Goal: Find specific page/section: Find specific page/section

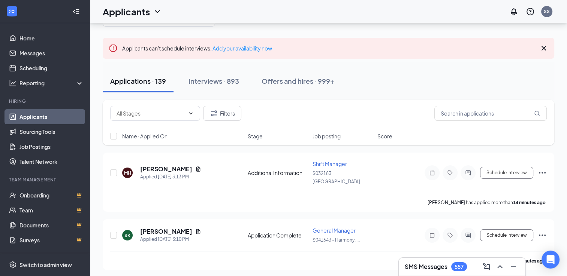
scroll to position [24, 0]
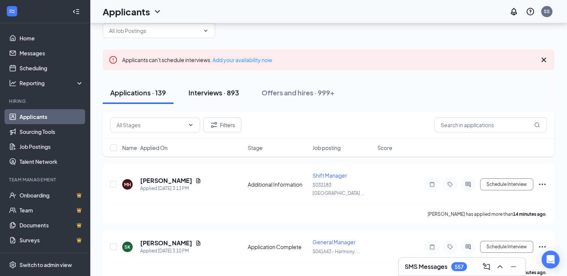
click at [222, 98] on button "Interviews · 893" at bounding box center [214, 93] width 66 height 22
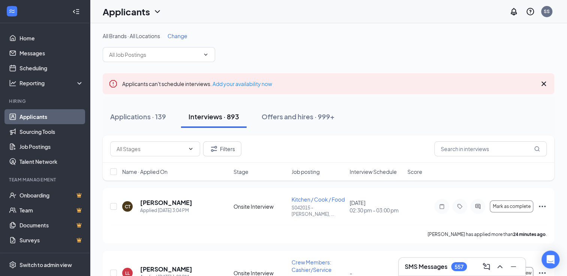
click at [288, 164] on div "Name · Applied On Stage Job posting Interview Schedule Score" at bounding box center [328, 172] width 451 height 18
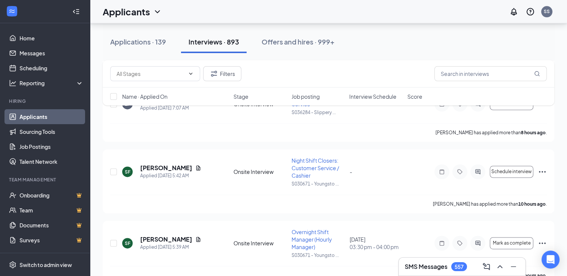
scroll to position [984, 0]
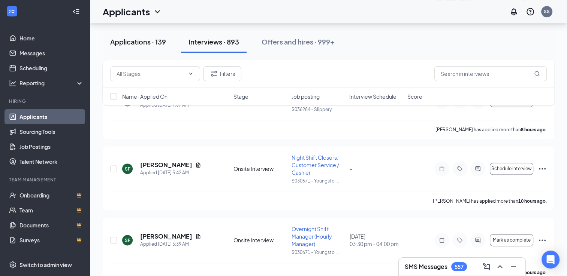
click at [147, 40] on div "Applications · 139" at bounding box center [138, 41] width 56 height 9
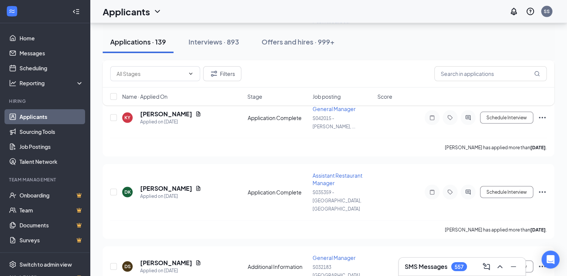
scroll to position [1431, 0]
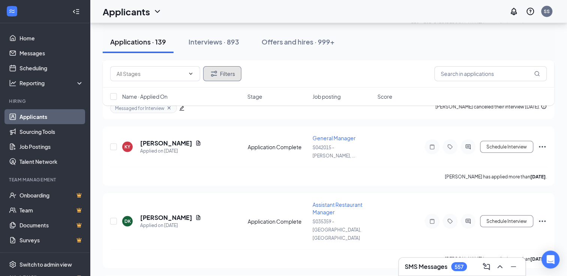
click at [232, 77] on button "Filters" at bounding box center [222, 73] width 38 height 15
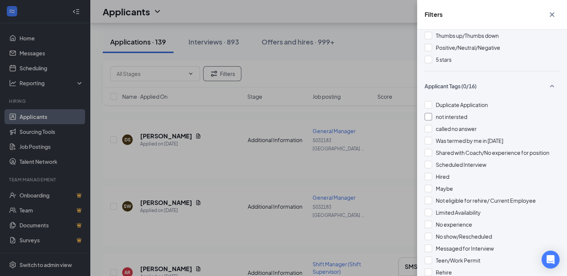
scroll to position [0, 0]
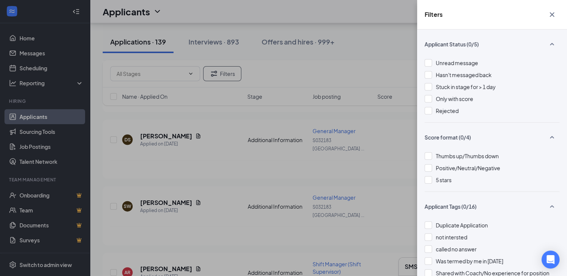
click at [266, 23] on div "Filters Applicant Status (0/5) Unread message Hasn't messaged back Stuck in sta…" at bounding box center [283, 138] width 567 height 276
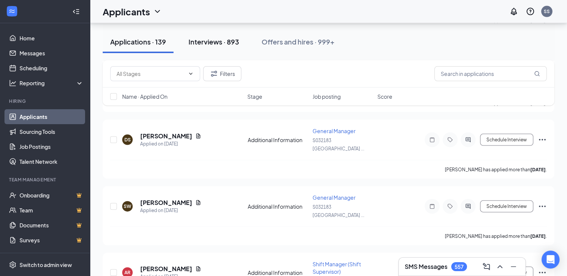
click at [221, 41] on div "Interviews · 893" at bounding box center [213, 41] width 51 height 9
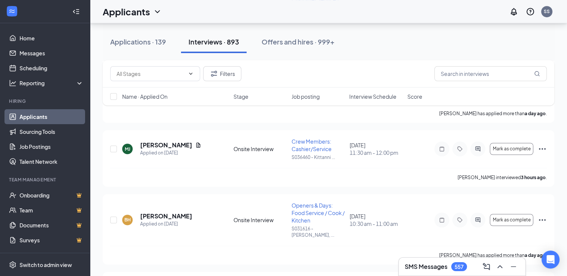
scroll to position [3463, 0]
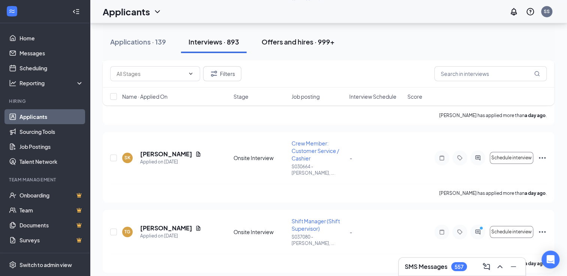
click at [285, 37] on div "Offers and hires · 999+" at bounding box center [297, 41] width 73 height 9
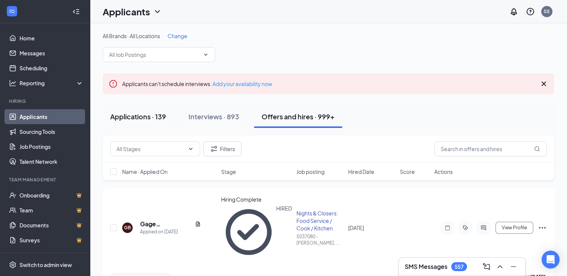
click at [135, 123] on button "Applications · 139" at bounding box center [138, 117] width 71 height 22
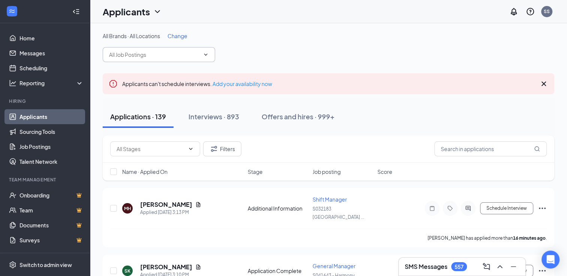
click at [201, 60] on span at bounding box center [159, 54] width 112 height 15
click at [205, 58] on span at bounding box center [159, 54] width 112 height 15
click at [206, 56] on icon "ChevronDown" at bounding box center [206, 55] width 6 height 6
